Goal: Information Seeking & Learning: Learn about a topic

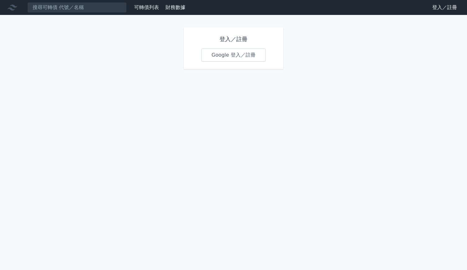
click at [227, 56] on link "Google 登入／註冊" at bounding box center [233, 54] width 65 height 13
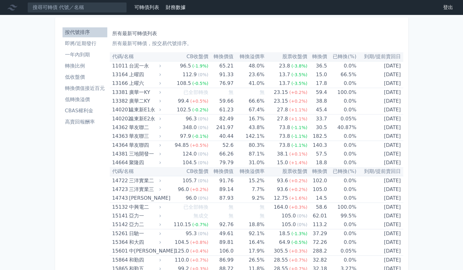
click at [88, 104] on link "低轉換溢價" at bounding box center [84, 99] width 45 height 10
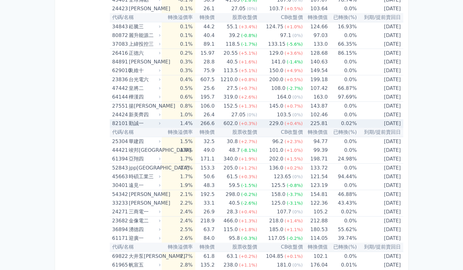
scroll to position [154, 0]
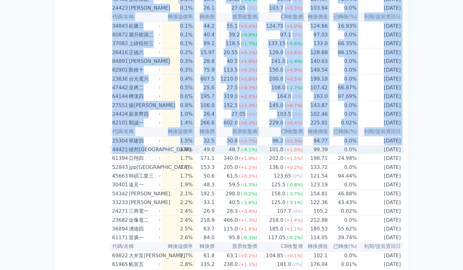
drag, startPoint x: 102, startPoint y: 148, endPoint x: 147, endPoint y: 148, distance: 45.0
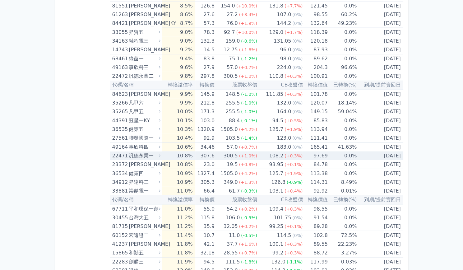
scroll to position [765, 0]
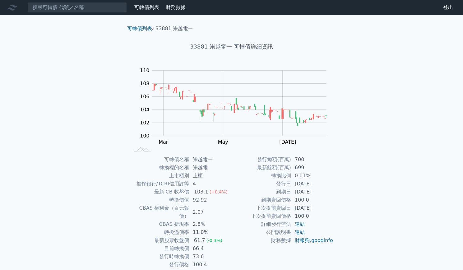
scroll to position [18, 0]
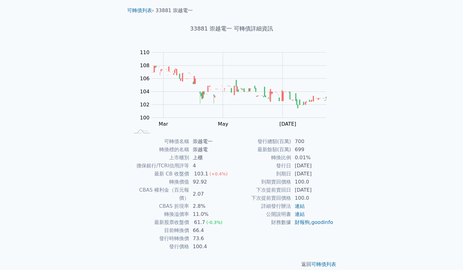
drag, startPoint x: 294, startPoint y: 188, endPoint x: 324, endPoint y: 188, distance: 29.8
click at [324, 188] on td "2025-11-09" at bounding box center [312, 190] width 43 height 8
drag, startPoint x: 292, startPoint y: 164, endPoint x: 327, endPoint y: 171, distance: 35.6
click at [327, 171] on tbody "發行總額(百萬) 700 最新餘額(百萬) 699 轉換比例 0.01% 發行日 2022-11-09 到期日 2027-11-09 到期賣回價格 100.0…" at bounding box center [282, 181] width 102 height 89
